Goal: Task Accomplishment & Management: Manage account settings

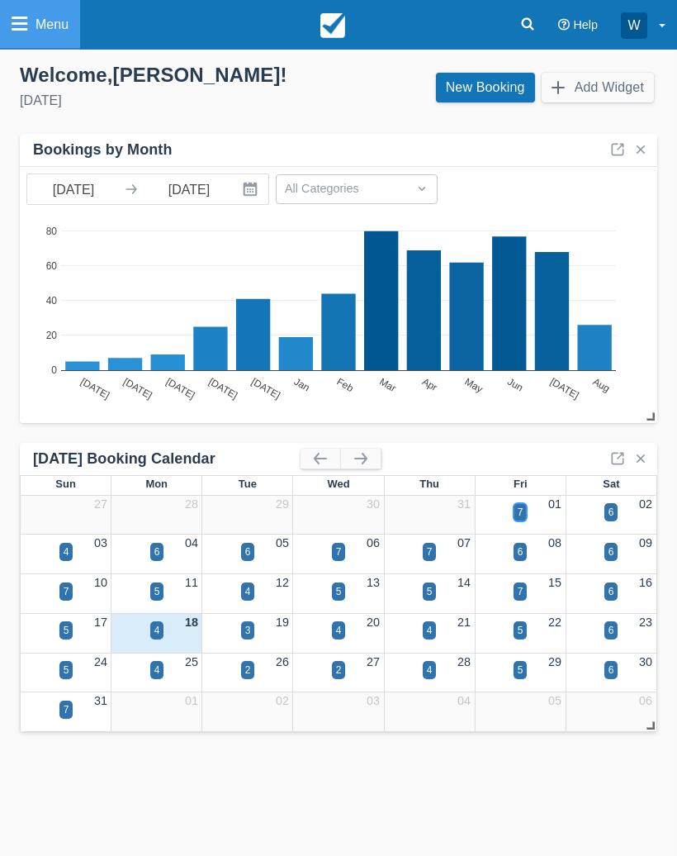
click at [525, 512] on div "7" at bounding box center [521, 512] width 14 height 18
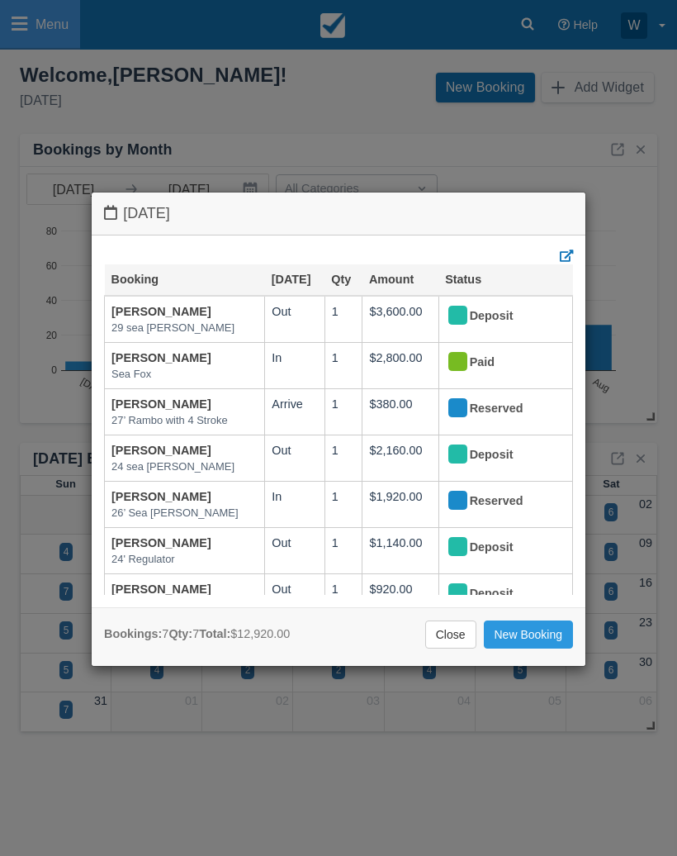
click at [643, 248] on div "Friday August 1 2025 Booking Aug 1 Qty Amount Status WILLIAM MORALES 29 sea hun…" at bounding box center [338, 428] width 677 height 856
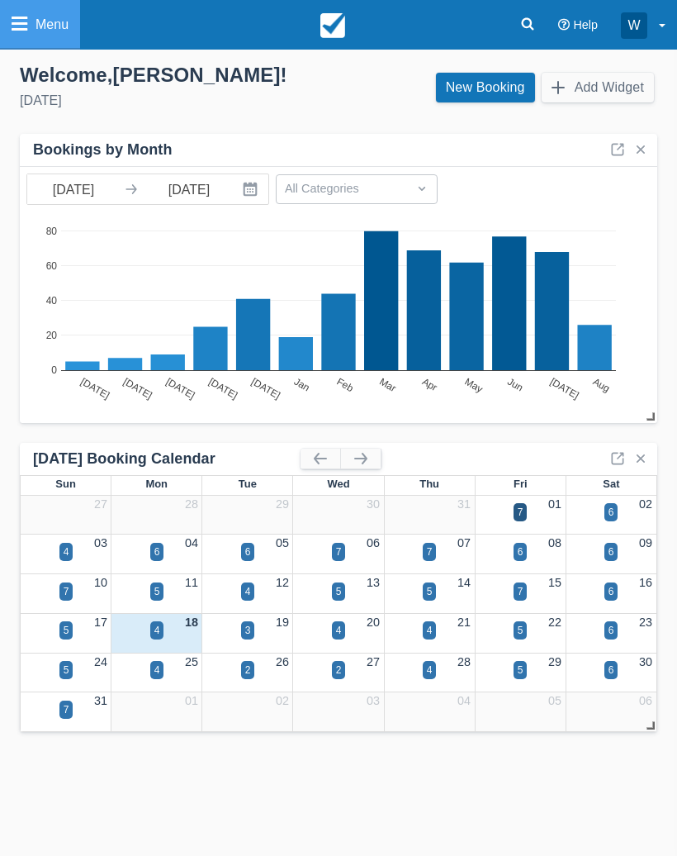
click at [17, 18] on icon at bounding box center [20, 24] width 16 height 18
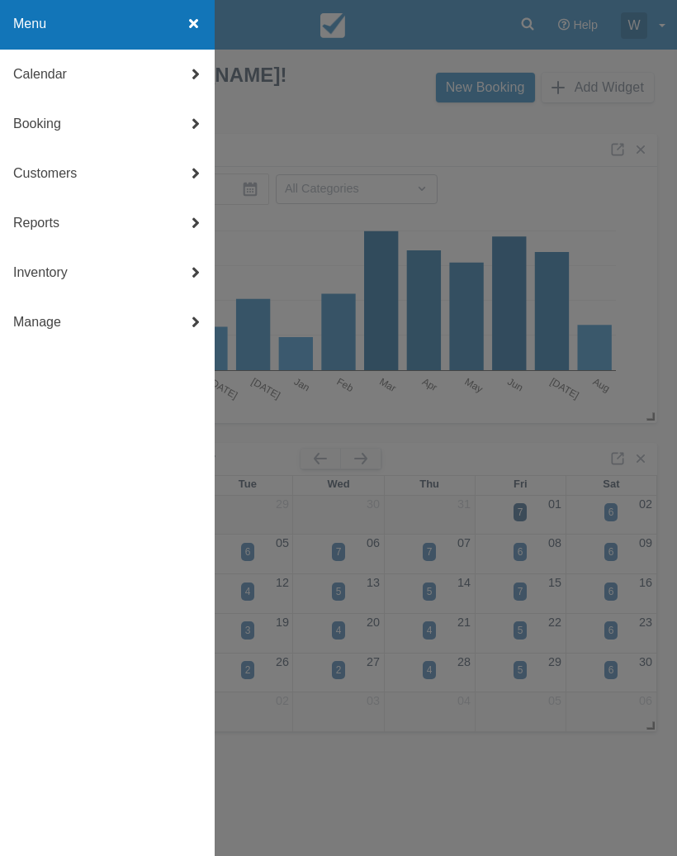
click at [28, 230] on link "Reports" at bounding box center [107, 223] width 215 height 50
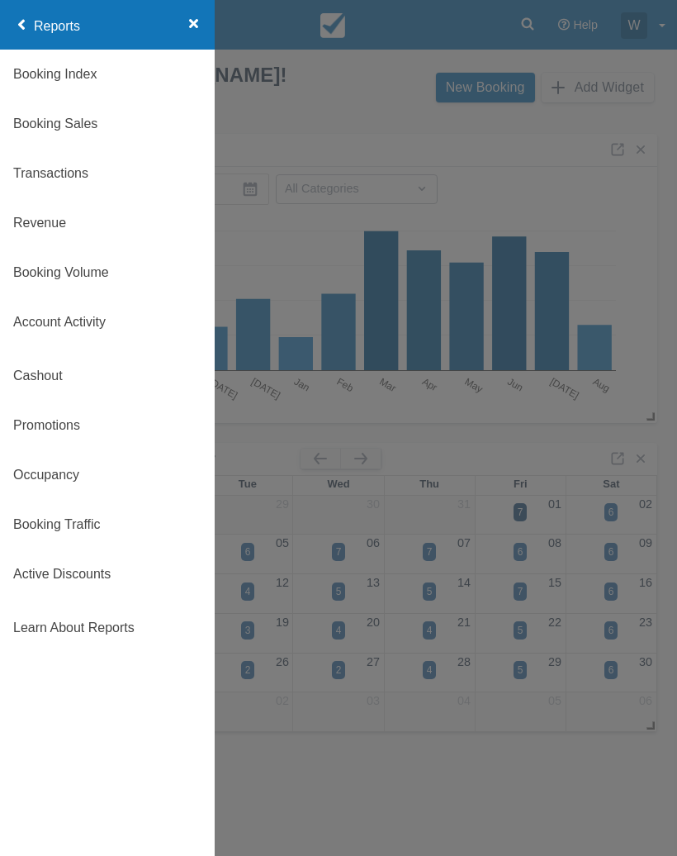
click at [64, 529] on link "Booking Traffic" at bounding box center [107, 525] width 215 height 50
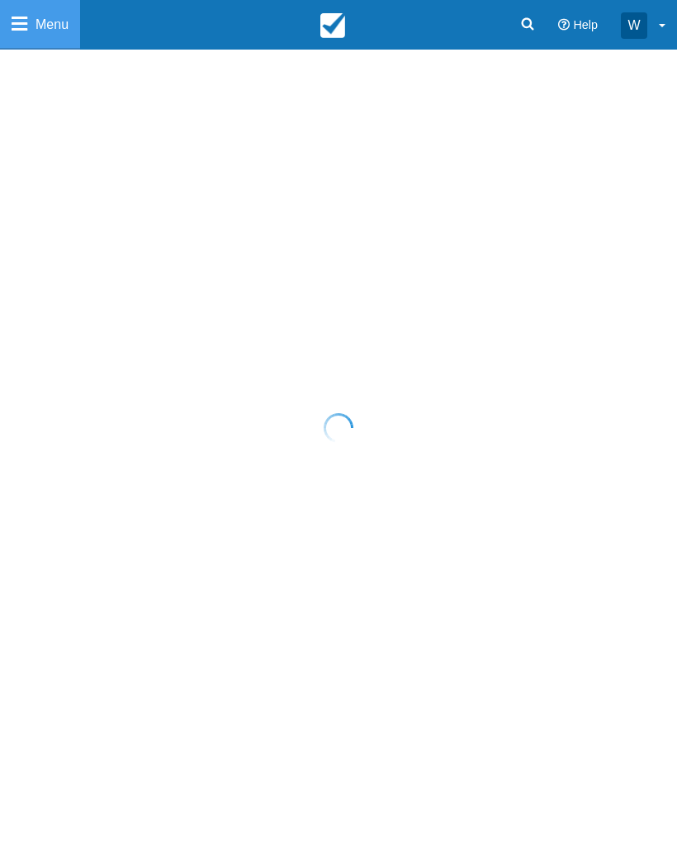
select select "20"
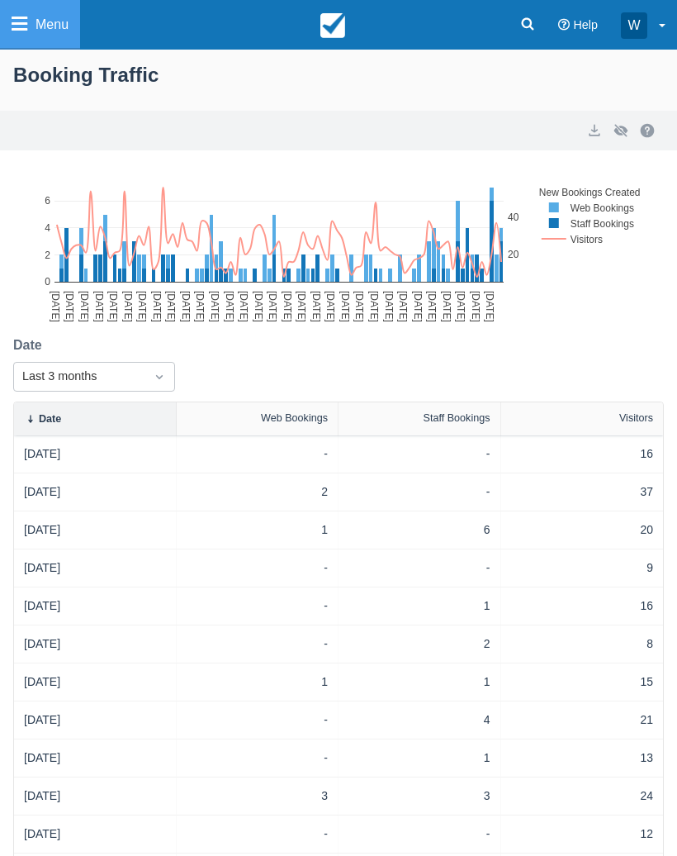
click at [18, 20] on icon at bounding box center [20, 24] width 16 height 18
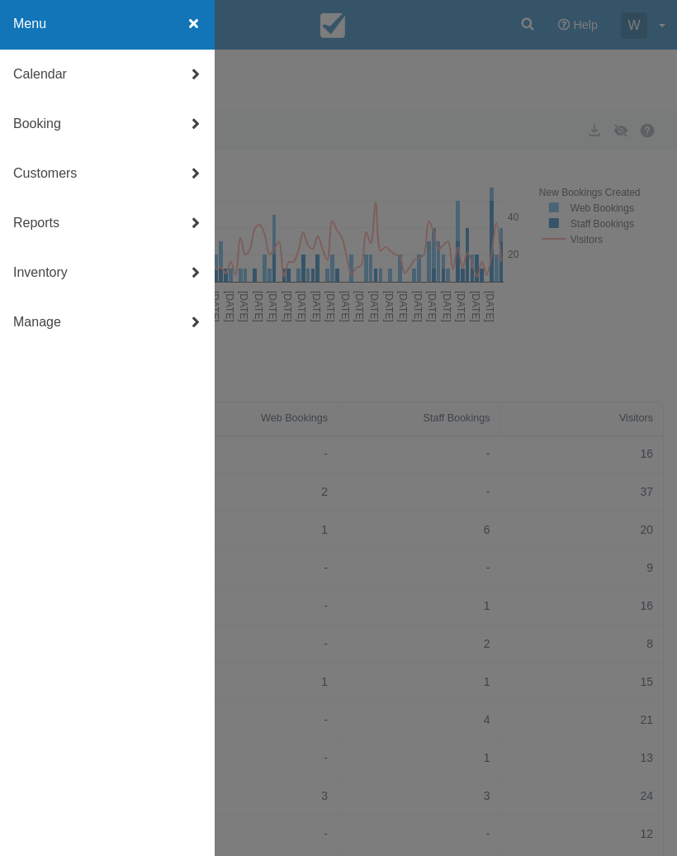
click at [27, 226] on link "Reports" at bounding box center [107, 223] width 215 height 50
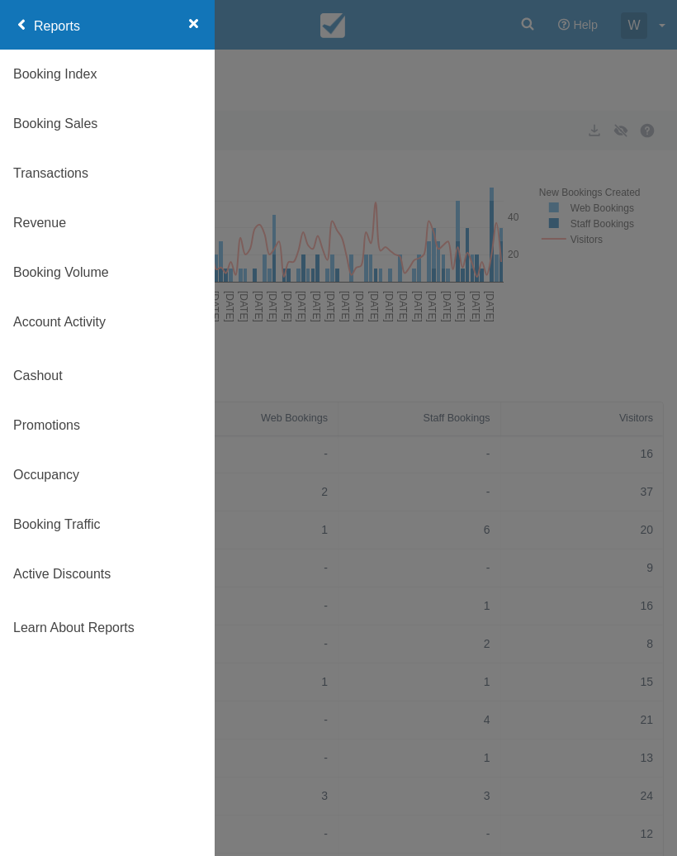
click at [40, 229] on link "Revenue" at bounding box center [107, 223] width 215 height 50
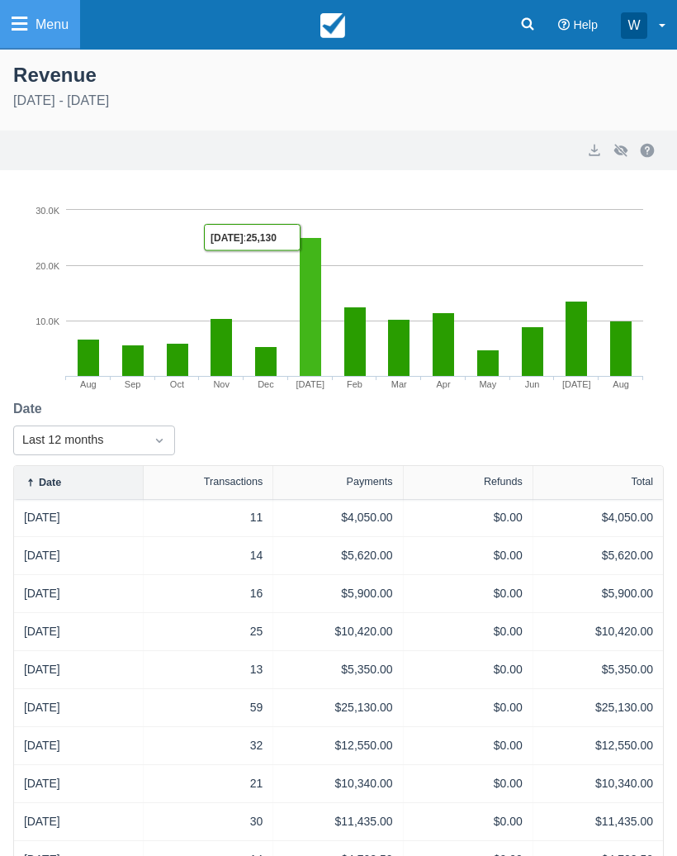
click at [308, 284] on rect at bounding box center [310, 307] width 21 height 139
click at [309, 308] on rect at bounding box center [310, 307] width 21 height 139
click at [60, 704] on link "[DATE]" at bounding box center [42, 707] width 36 height 17
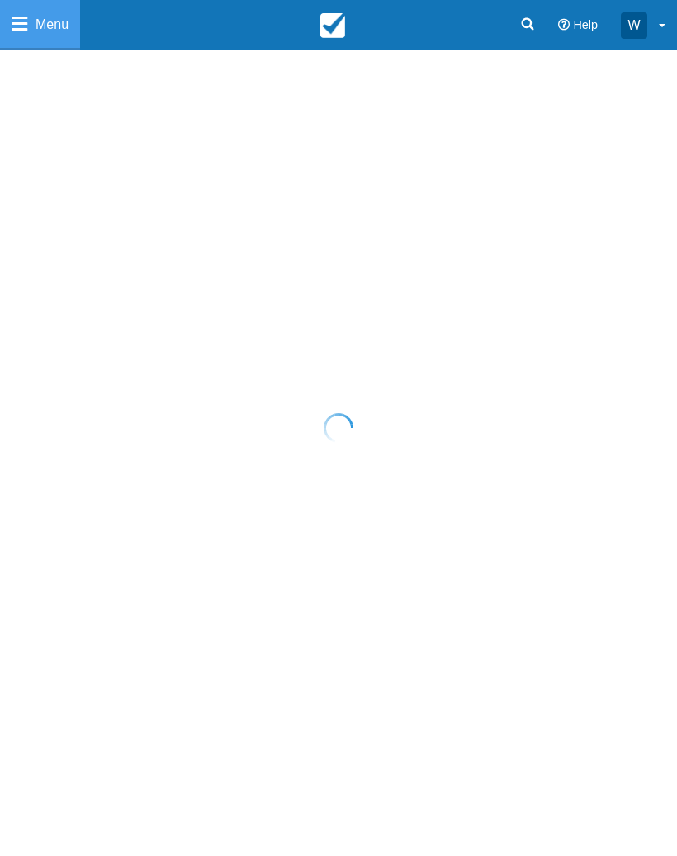
select select "10"
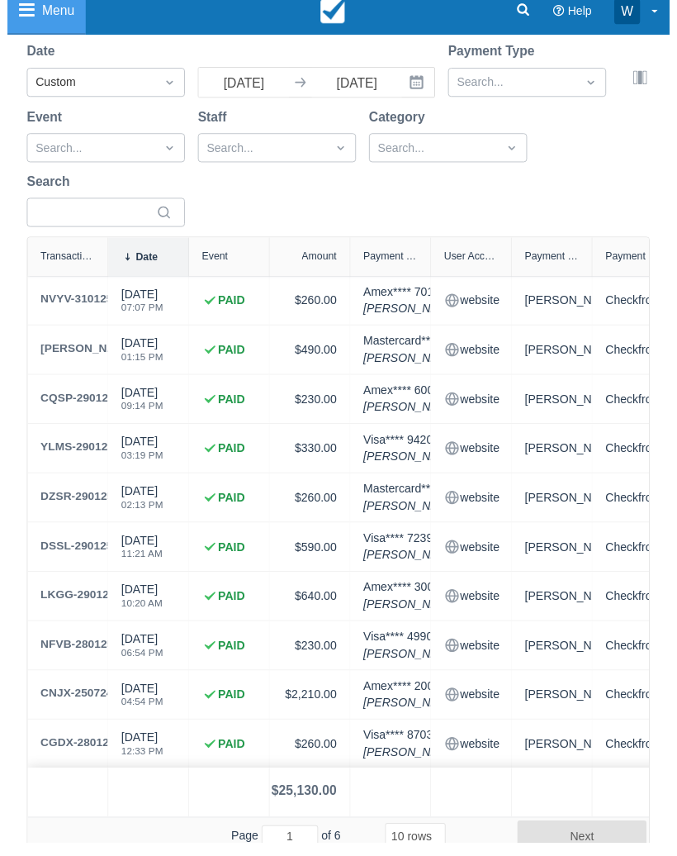
scroll to position [166, 0]
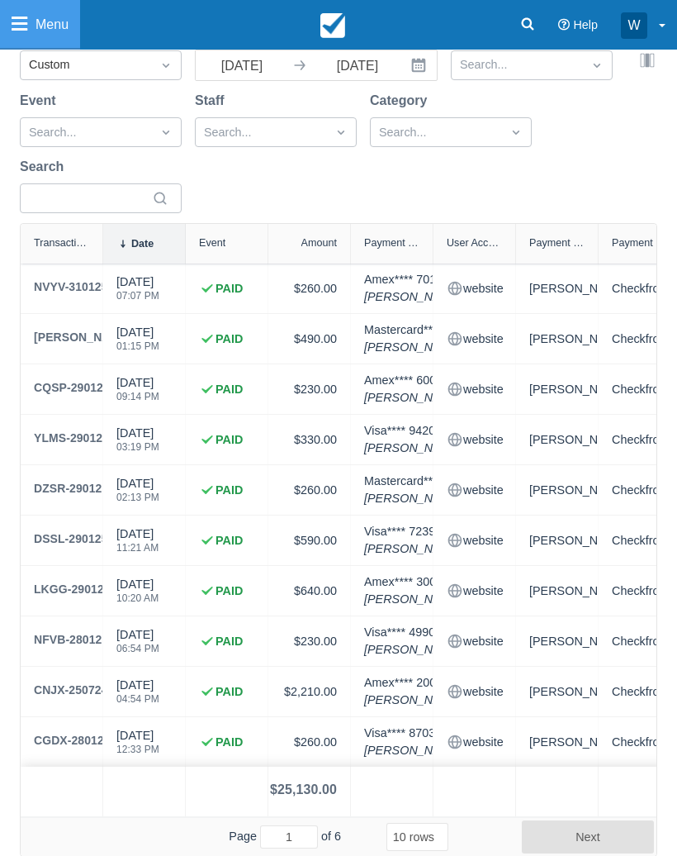
click at [584, 829] on button "Next" at bounding box center [588, 836] width 132 height 33
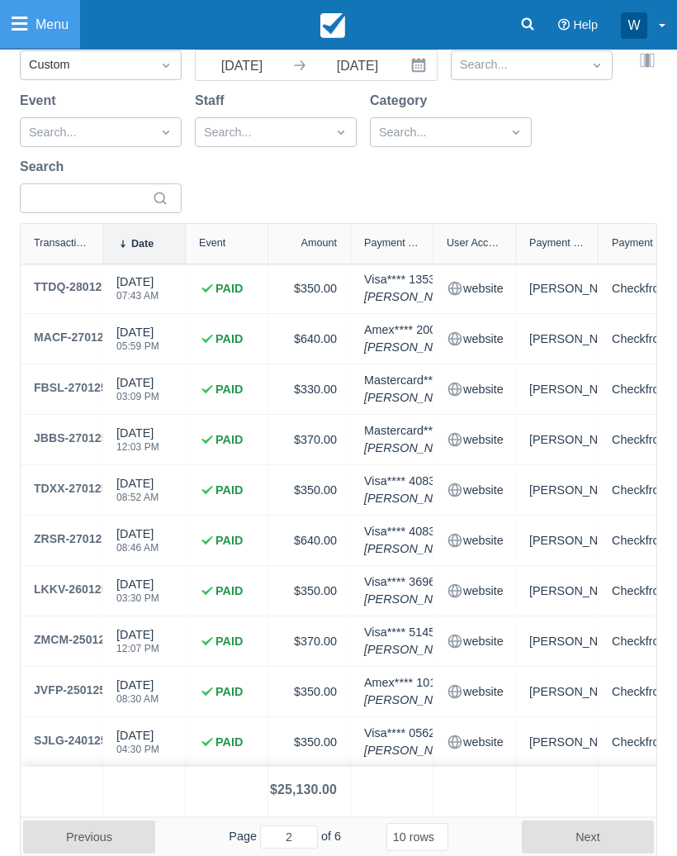
click at [576, 832] on button "Next" at bounding box center [588, 836] width 132 height 33
click at [581, 829] on button "Next" at bounding box center [588, 836] width 132 height 33
click at [579, 830] on button "Next" at bounding box center [588, 836] width 132 height 33
click at [582, 831] on button "Next" at bounding box center [588, 836] width 132 height 33
type input "6"
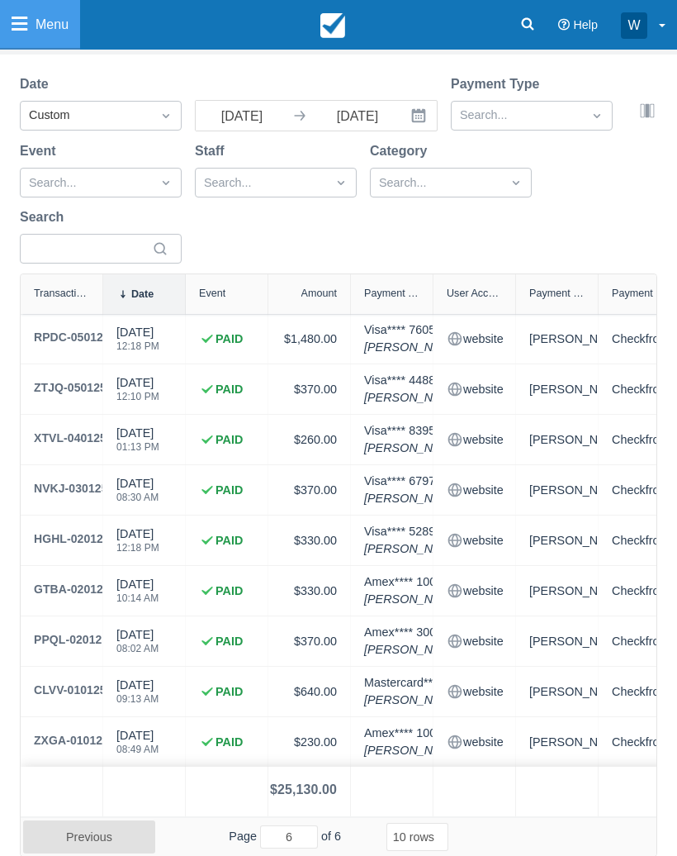
scroll to position [0, 0]
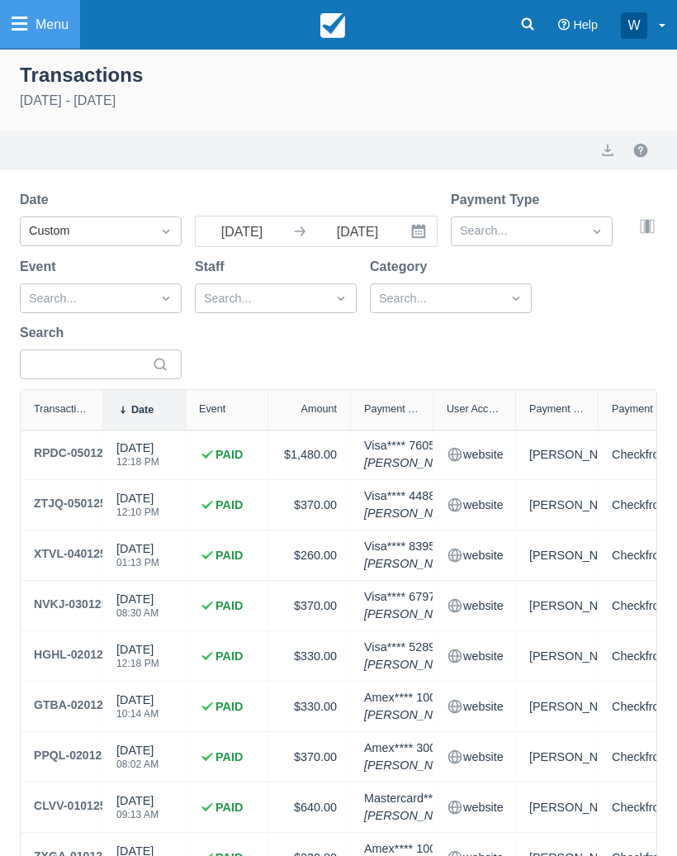
click at [10, 27] on link "Menu" at bounding box center [40, 25] width 80 height 50
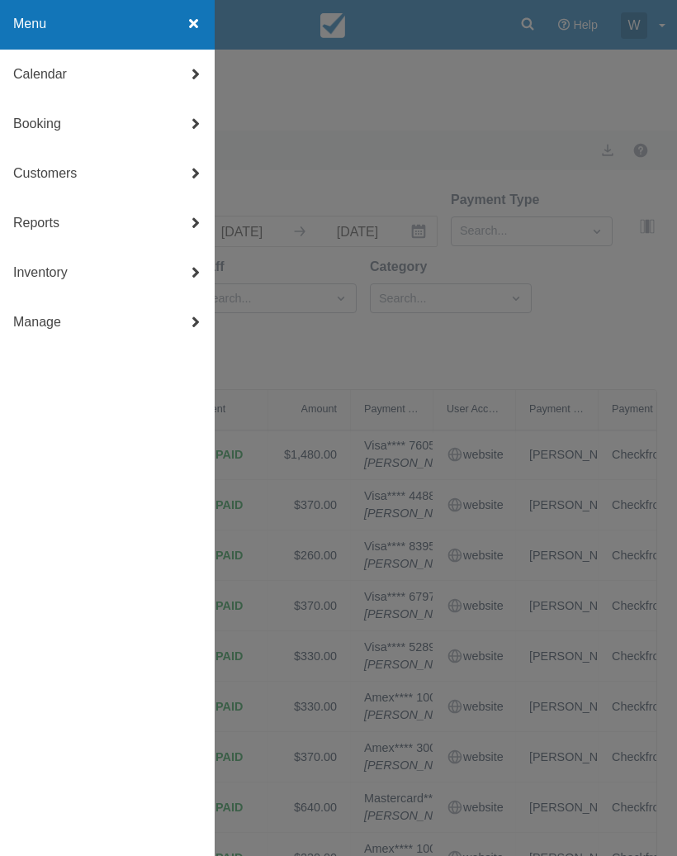
click at [30, 231] on link "Reports" at bounding box center [107, 223] width 215 height 50
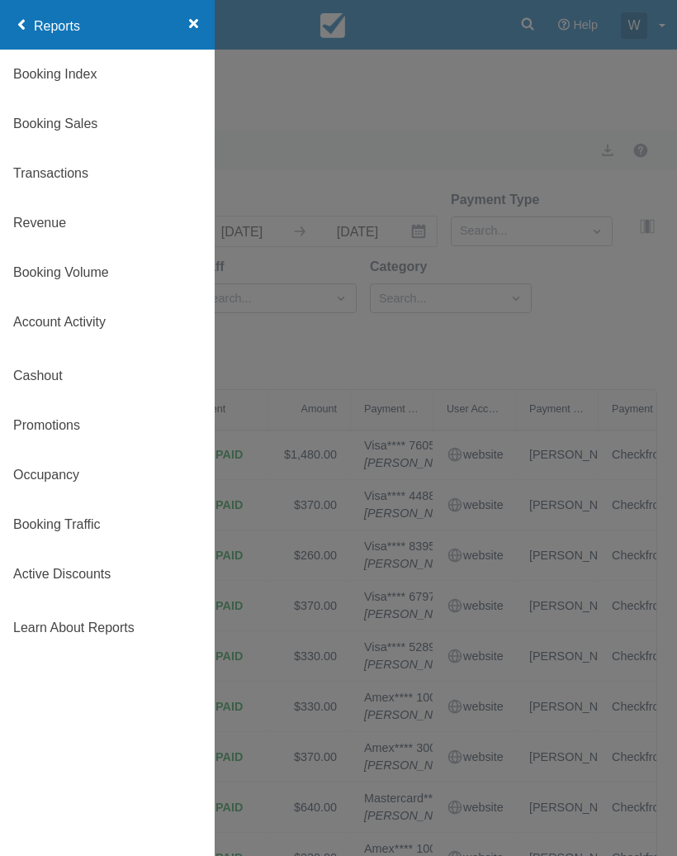
click at [39, 222] on link "Revenue" at bounding box center [107, 223] width 215 height 50
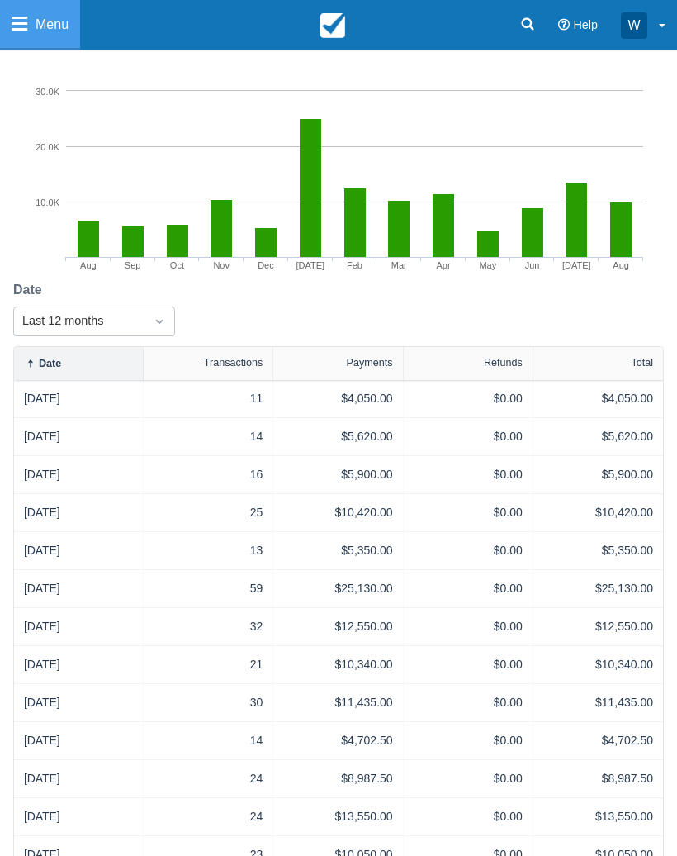
scroll to position [180, 0]
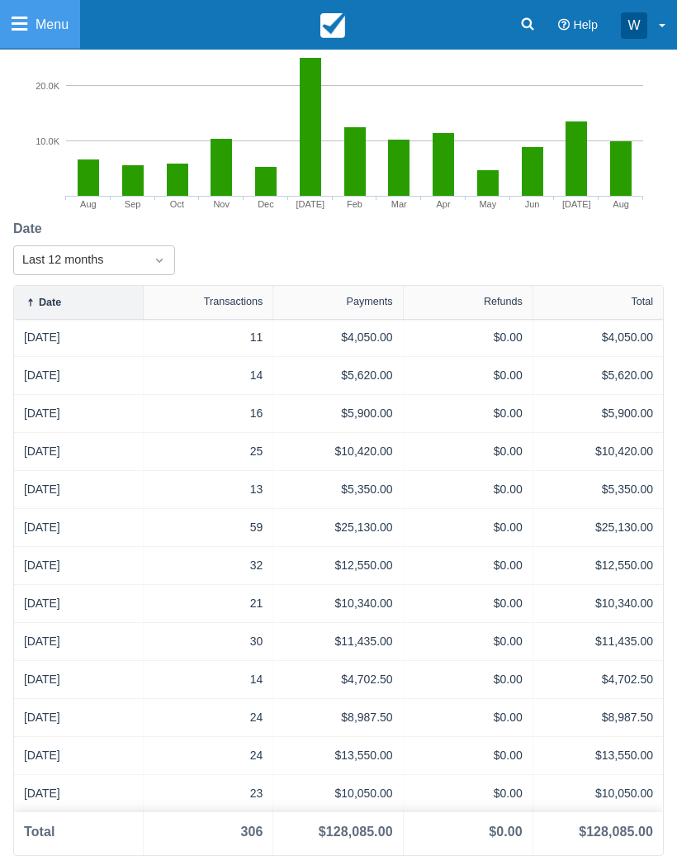
click at [57, 756] on link "[DATE]" at bounding box center [42, 755] width 36 height 17
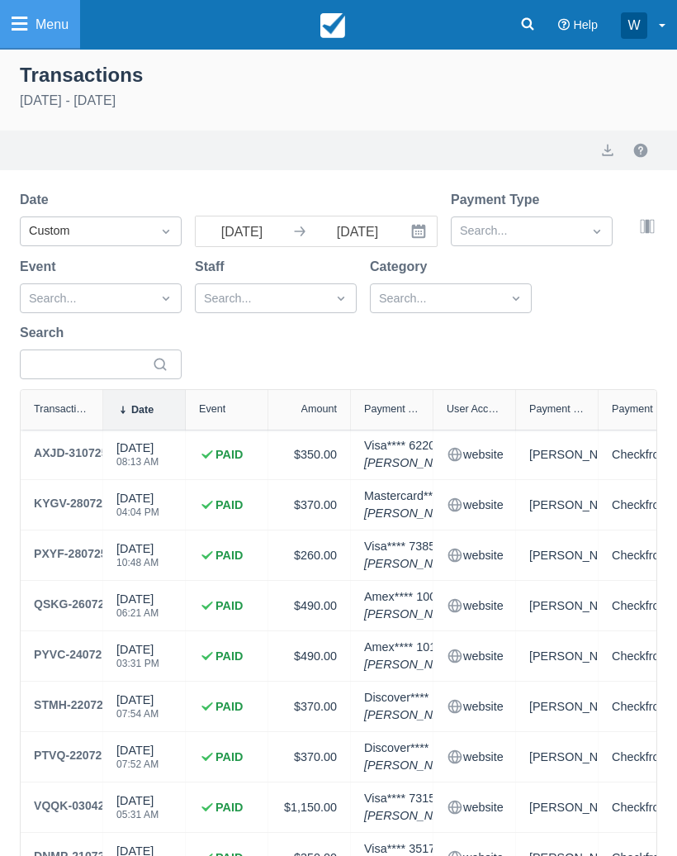
select select "10"
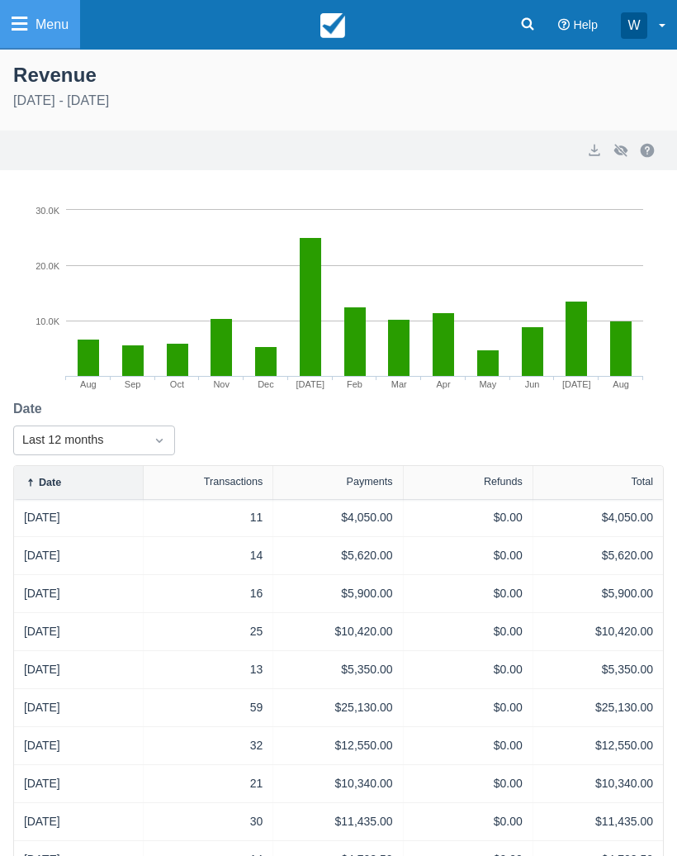
scroll to position [180, 0]
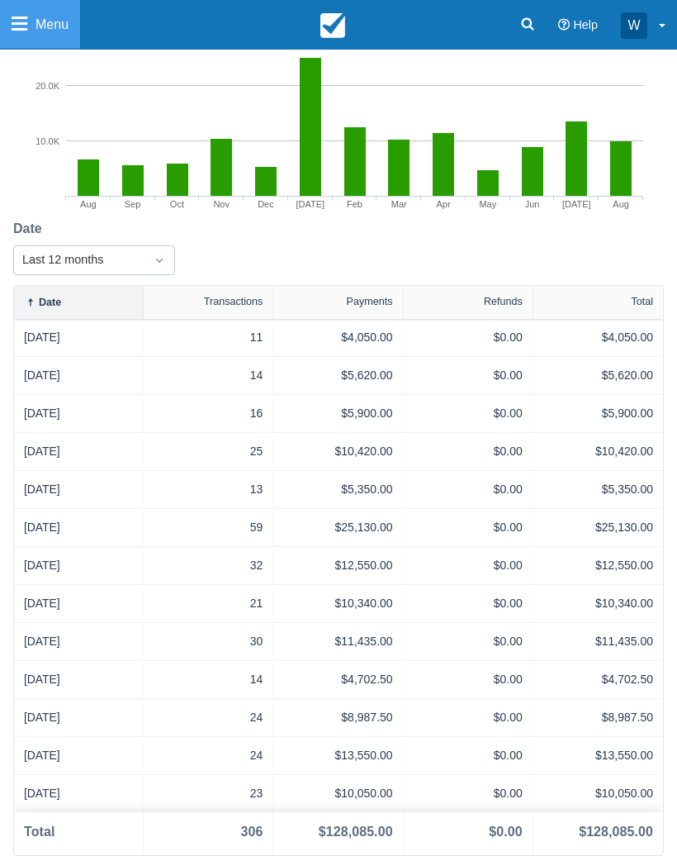
click at [60, 796] on link "[DATE]" at bounding box center [42, 793] width 36 height 17
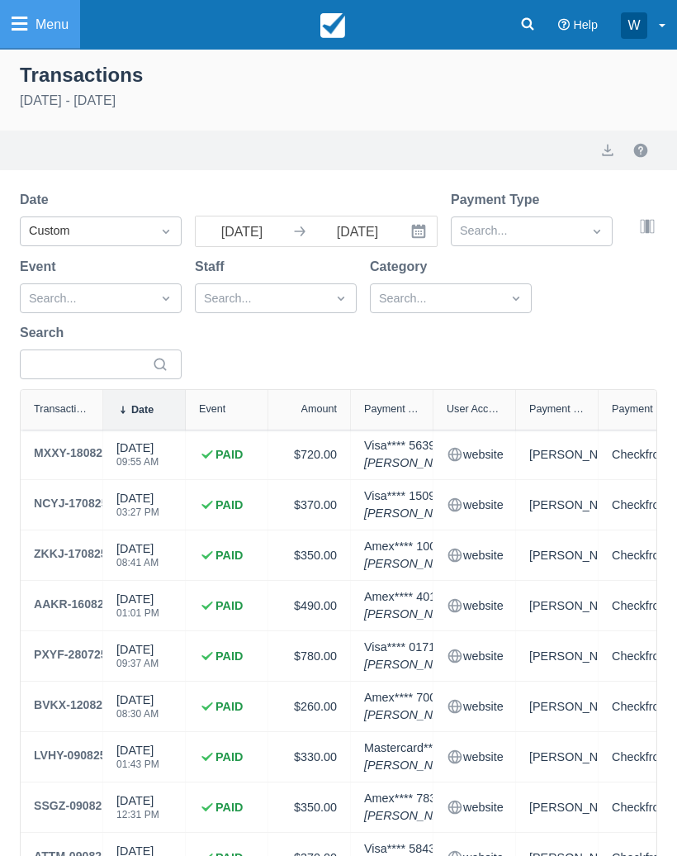
select select "10"
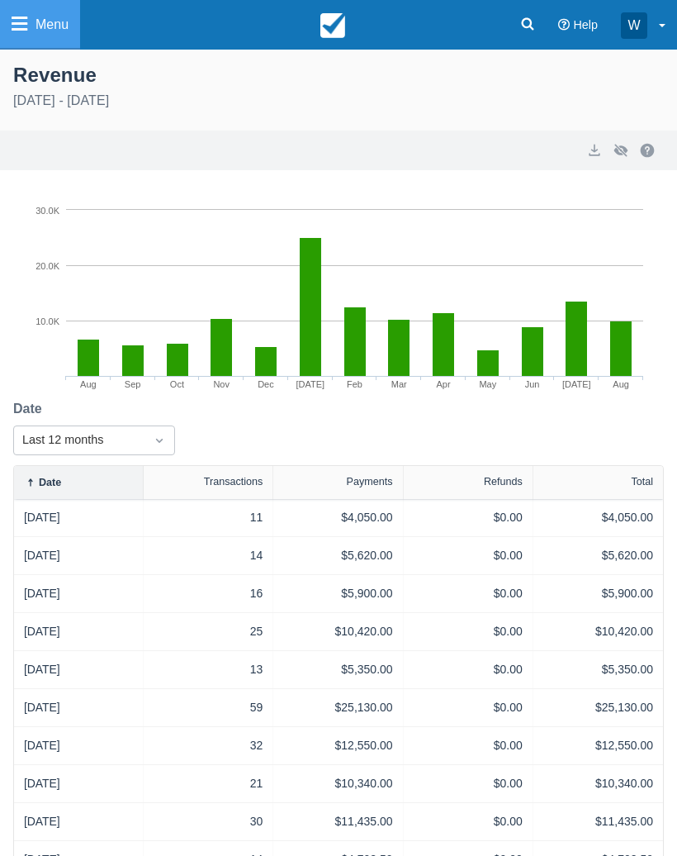
scroll to position [180, 0]
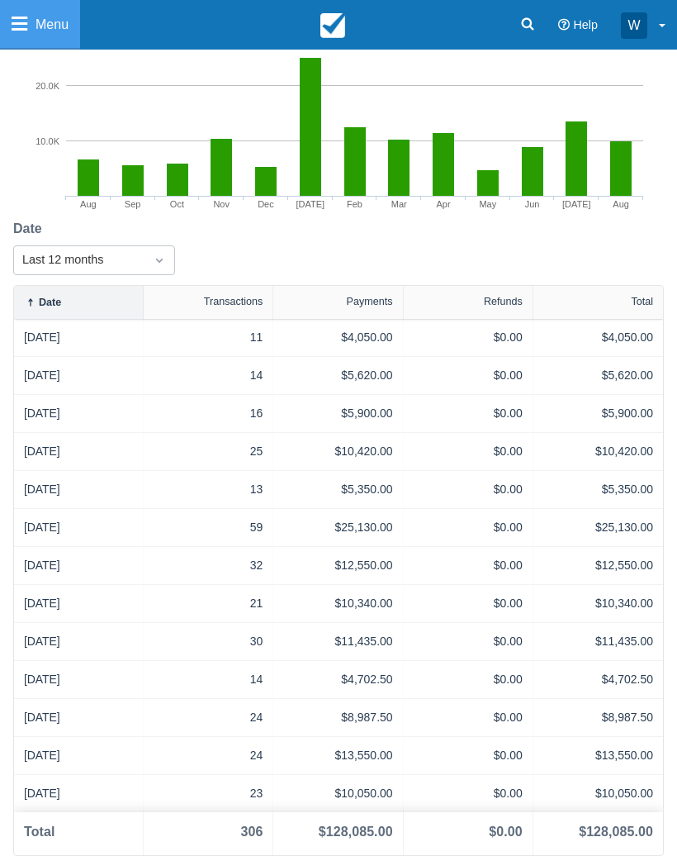
click at [60, 794] on link "August 2025" at bounding box center [42, 793] width 36 height 17
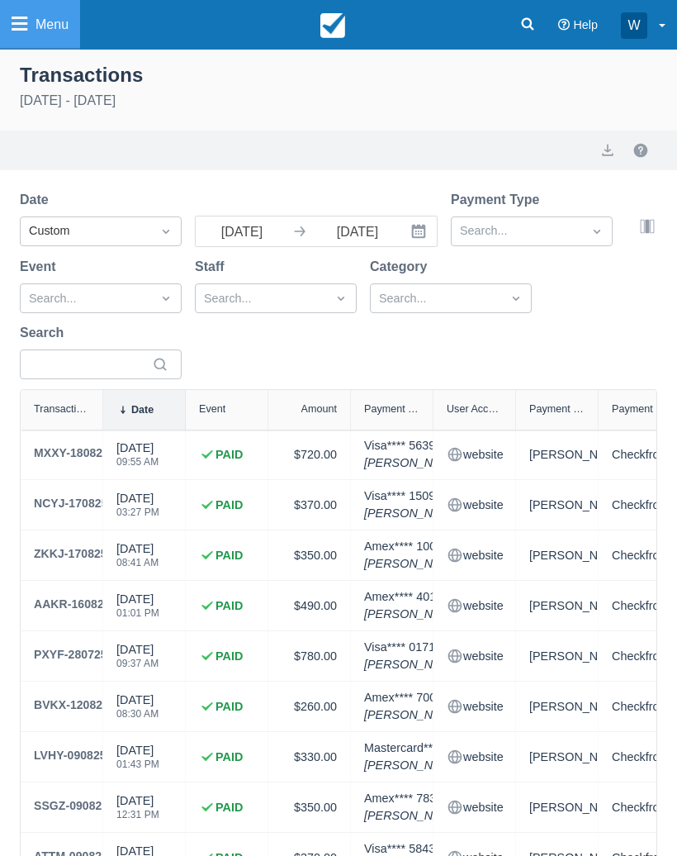
select select "10"
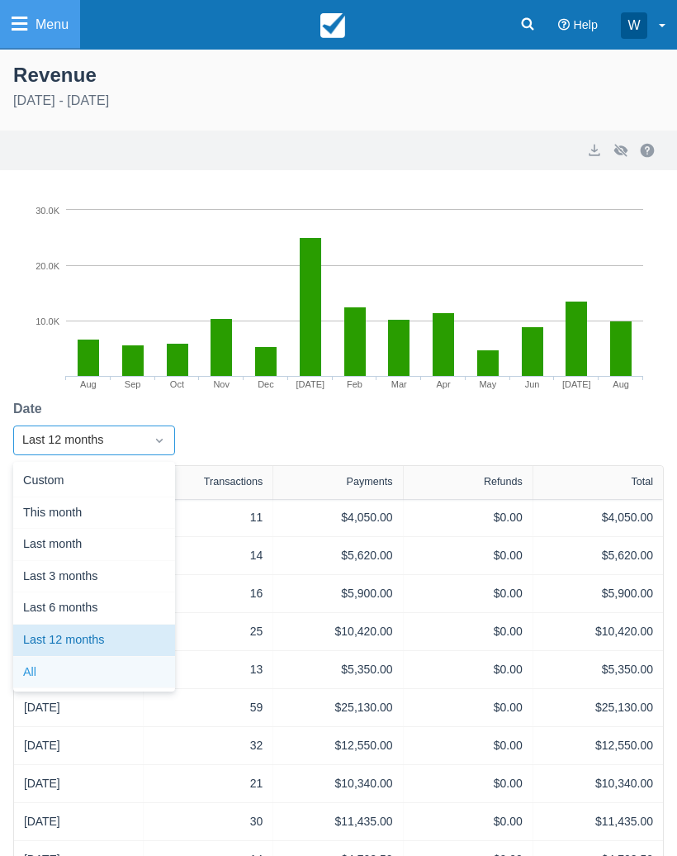
click at [123, 672] on div "All" at bounding box center [94, 673] width 162 height 32
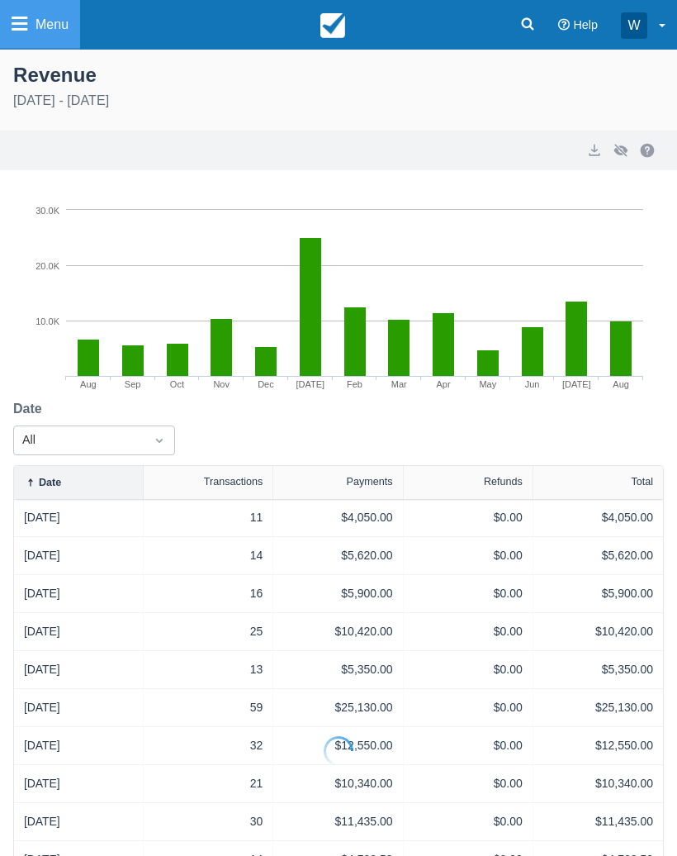
select select "20"
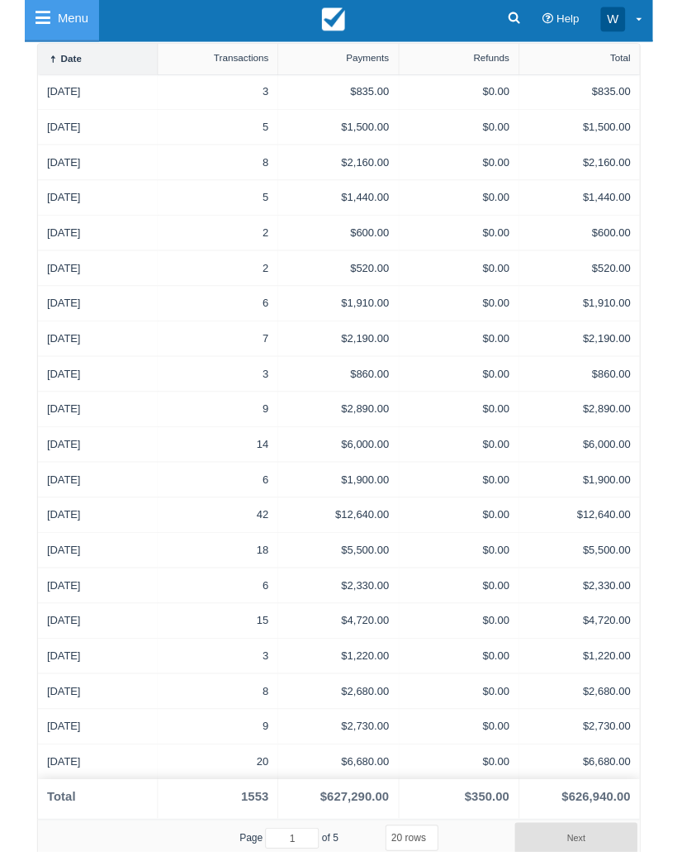
scroll to position [486, 0]
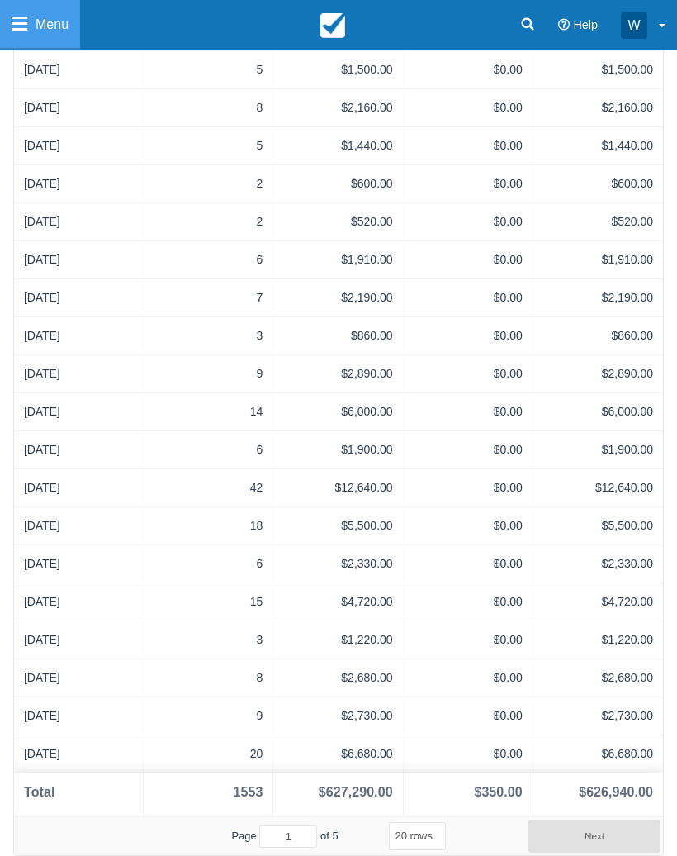
click at [590, 842] on button "Next" at bounding box center [595, 836] width 132 height 33
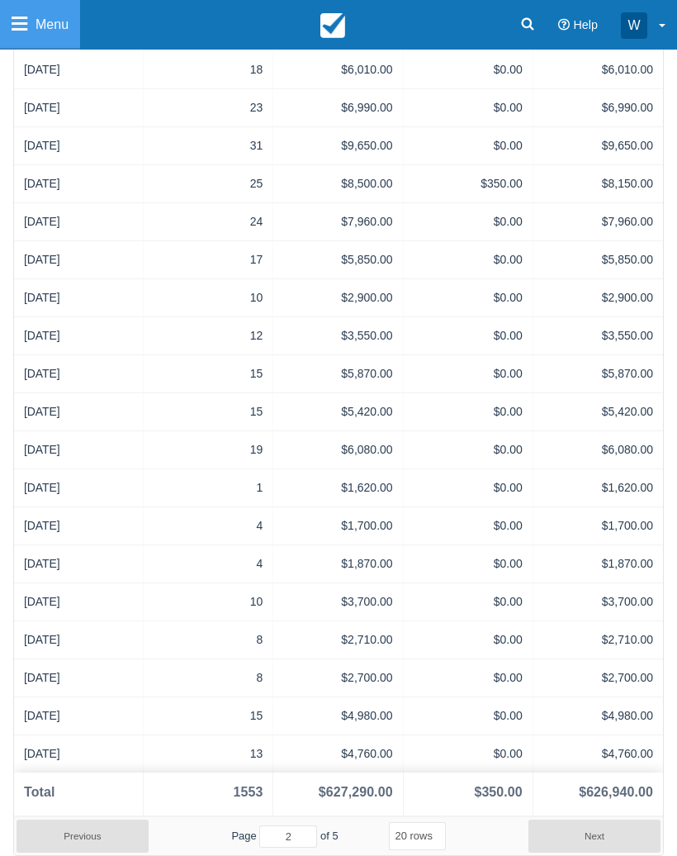
click at [495, 791] on div "$350.00" at bounding box center [498, 792] width 48 height 20
click at [606, 843] on button "Next" at bounding box center [595, 836] width 132 height 33
click at [614, 839] on button "Next" at bounding box center [595, 836] width 132 height 33
click at [610, 845] on button "Next" at bounding box center [595, 836] width 132 height 33
type input "5"
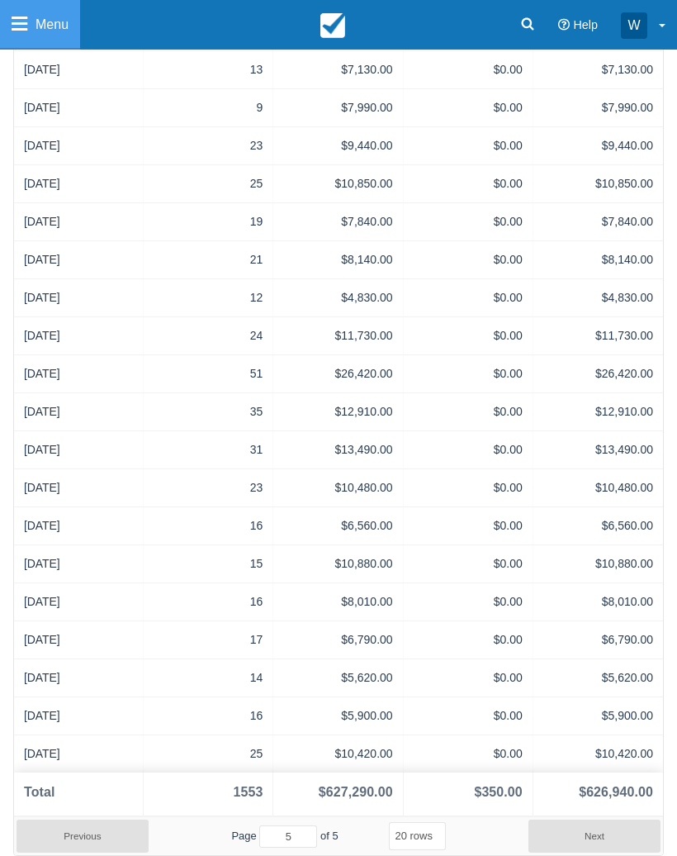
scroll to position [68, 0]
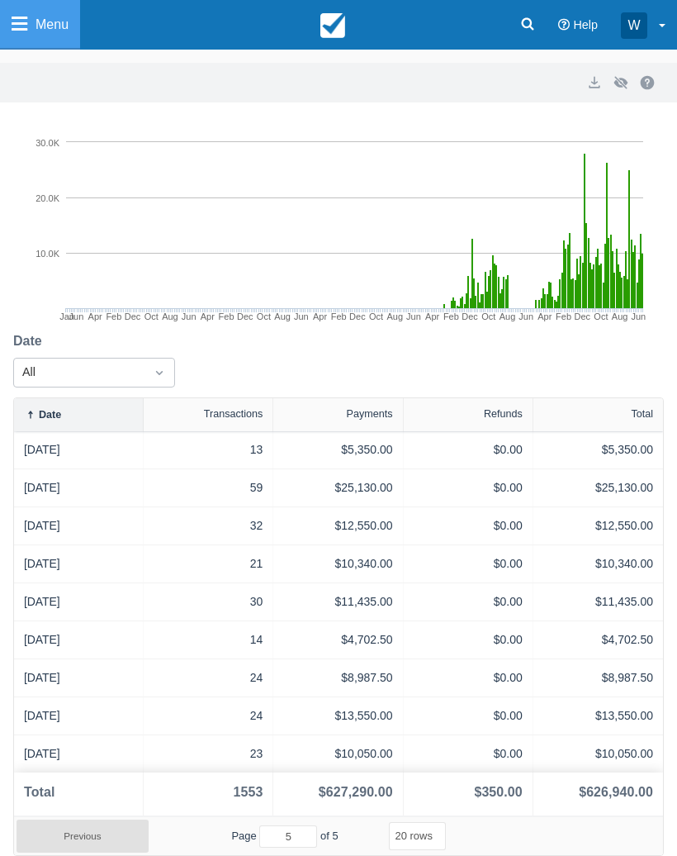
click at [618, 841] on div "Next" at bounding box center [595, 836] width 132 height 33
click at [620, 845] on div "Next" at bounding box center [595, 836] width 132 height 33
click at [60, 749] on link "August 2025" at bounding box center [42, 753] width 36 height 17
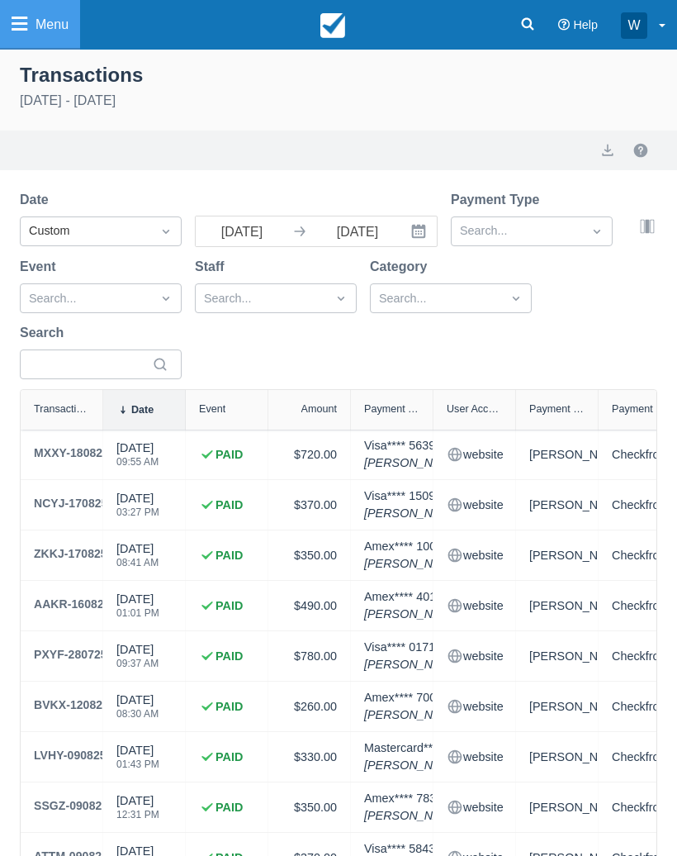
select select "10"
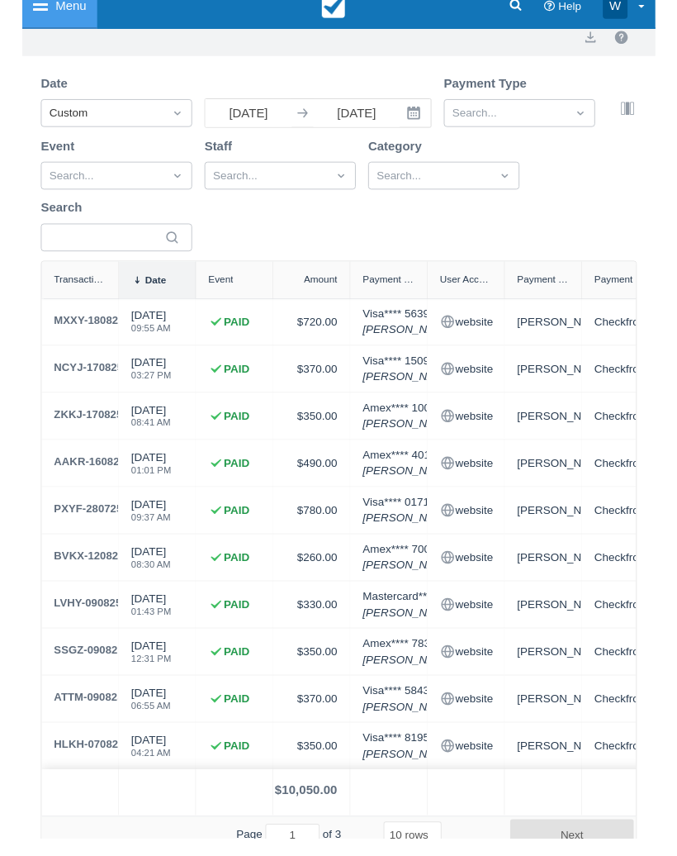
scroll to position [166, 0]
